Goal: Go to known website: Go to known website

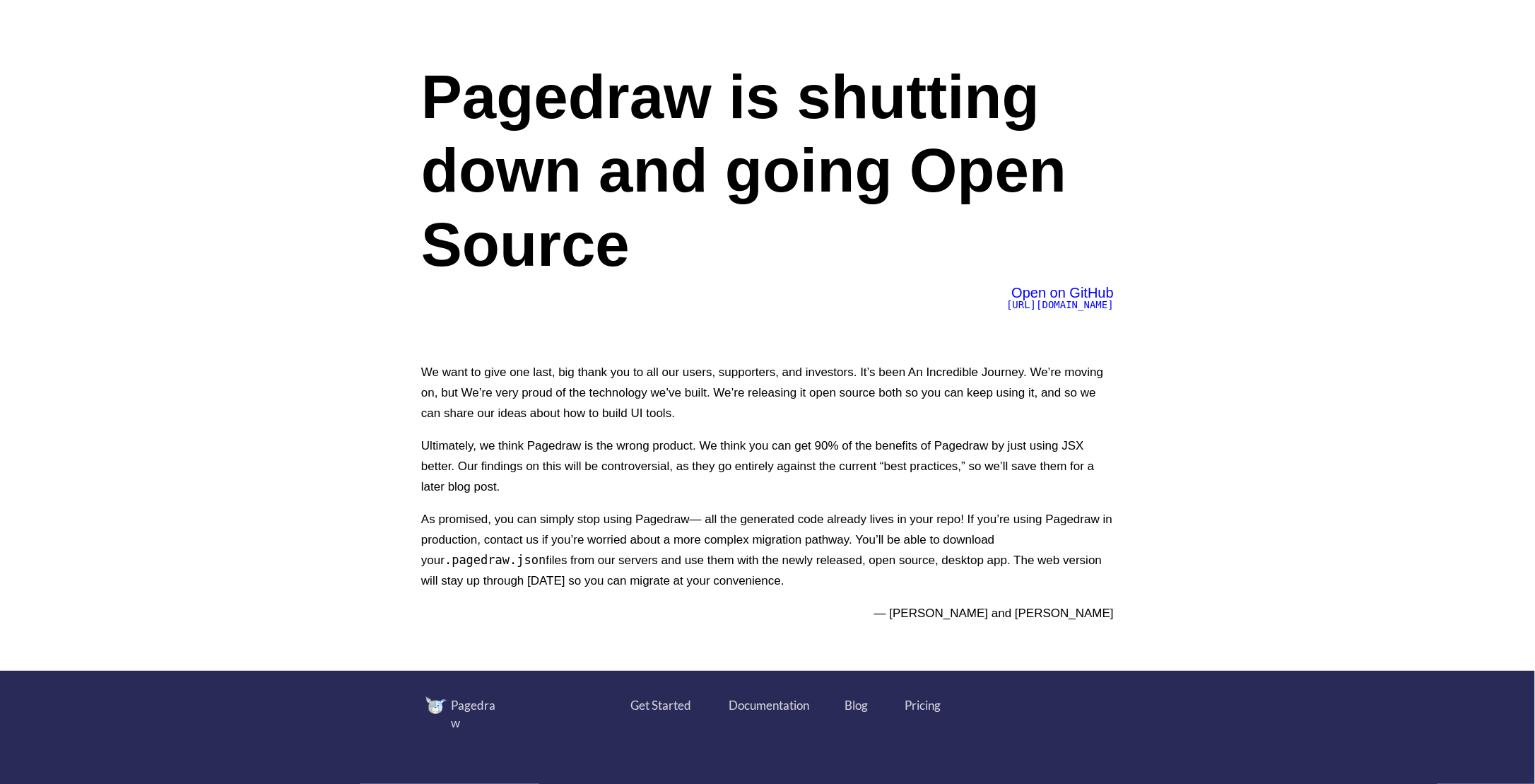
click at [1042, 288] on span "Open on GitHub" at bounding box center [1063, 292] width 102 height 16
click at [1033, 293] on span "Open on GitHub" at bounding box center [1063, 292] width 102 height 16
